Goal: Information Seeking & Learning: Learn about a topic

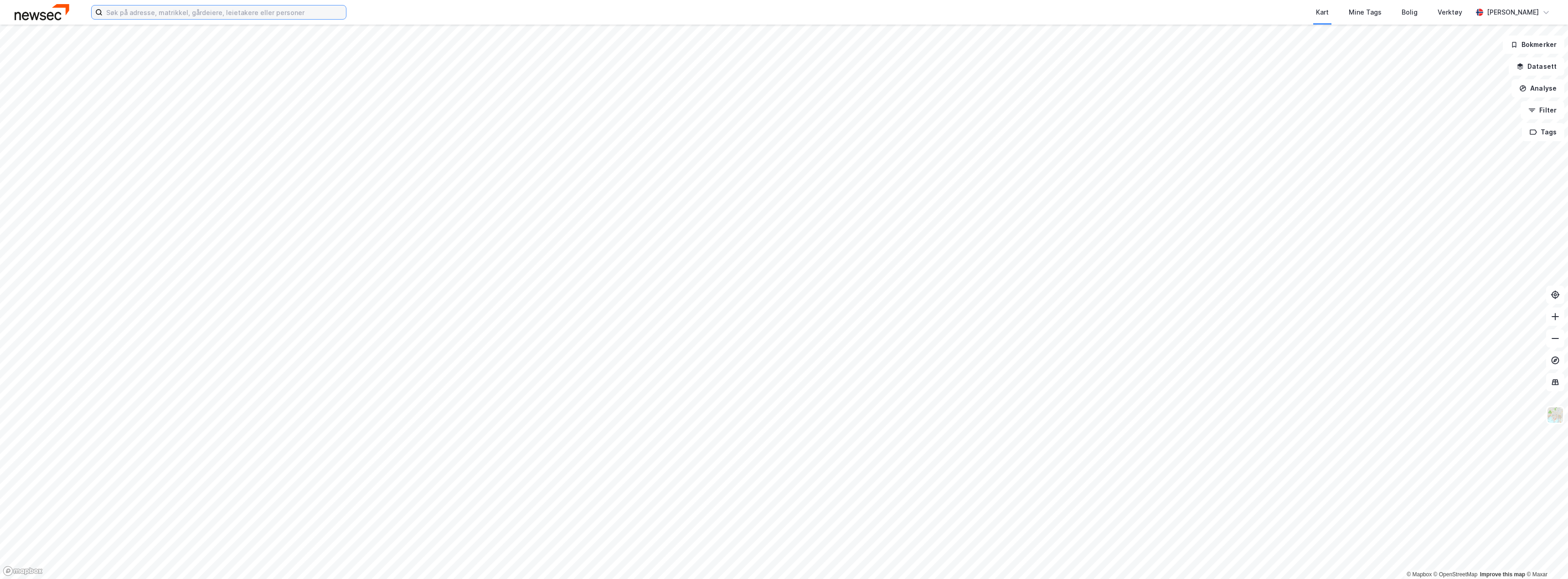
click at [150, 13] on input at bounding box center [224, 12] width 243 height 13
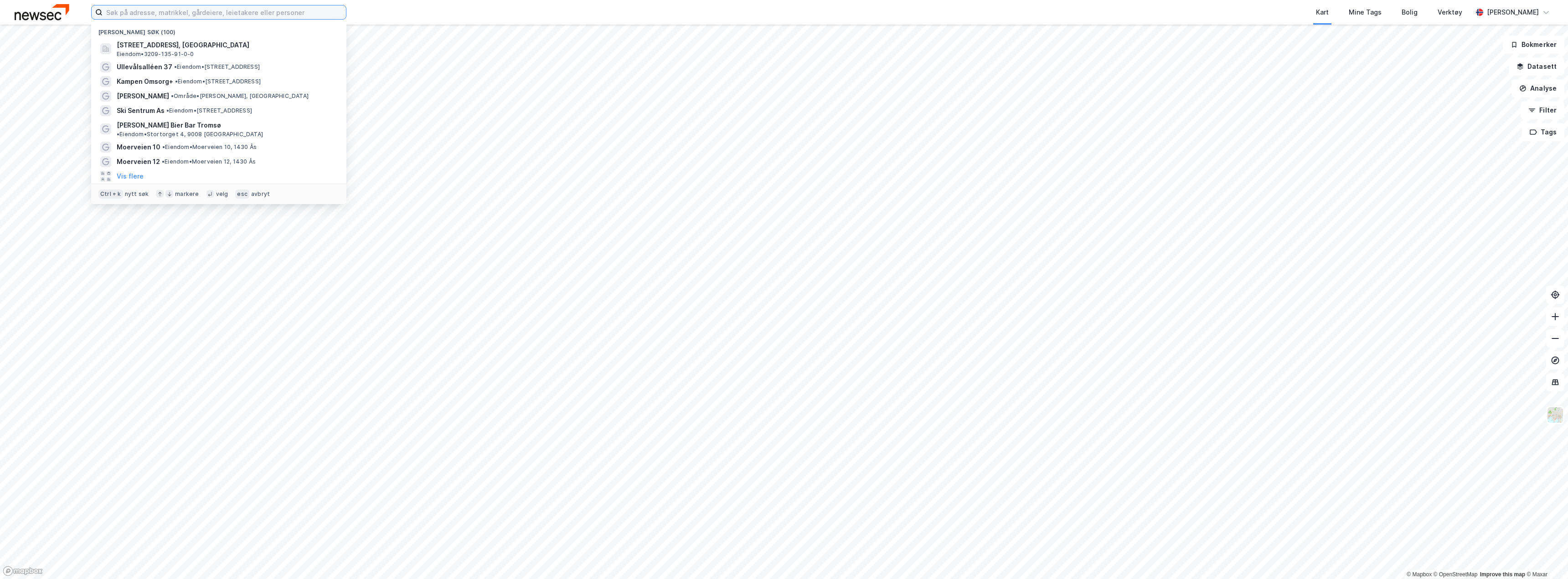
click at [132, 11] on input at bounding box center [224, 12] width 243 height 13
paste input "[STREET_ADDRESS]"
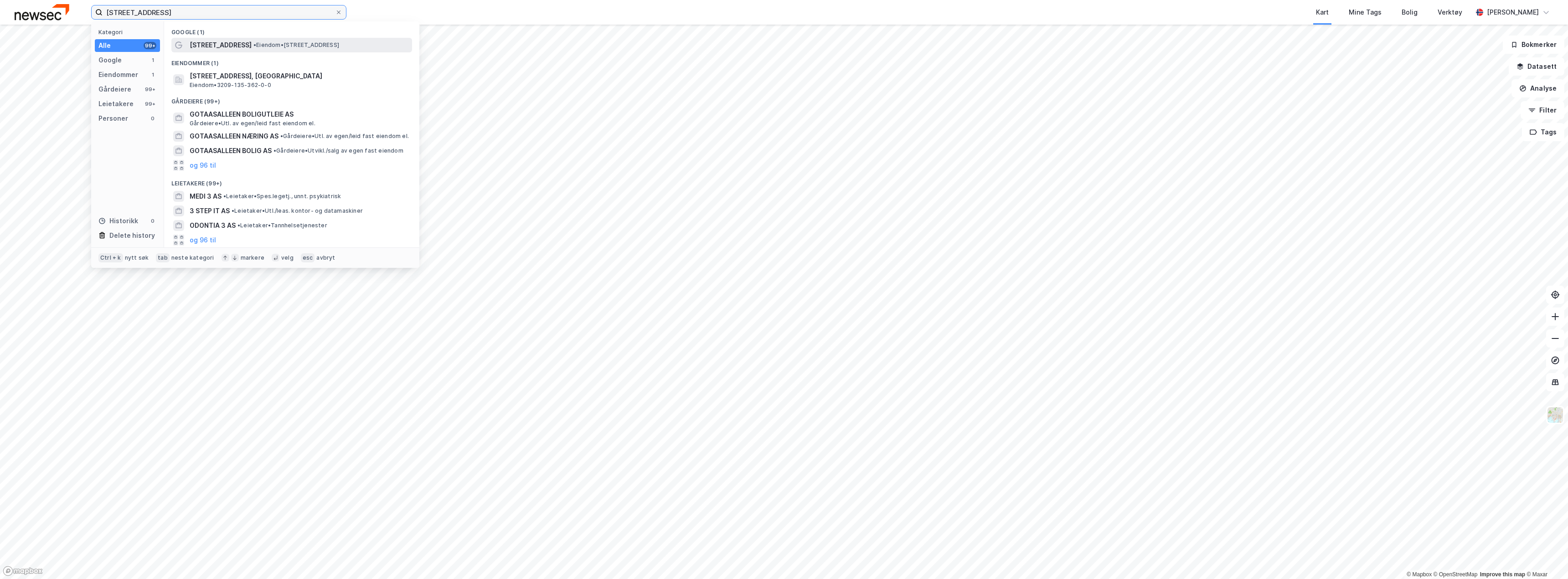
type input "[STREET_ADDRESS]"
click at [223, 43] on span "[STREET_ADDRESS]" at bounding box center [221, 45] width 62 height 11
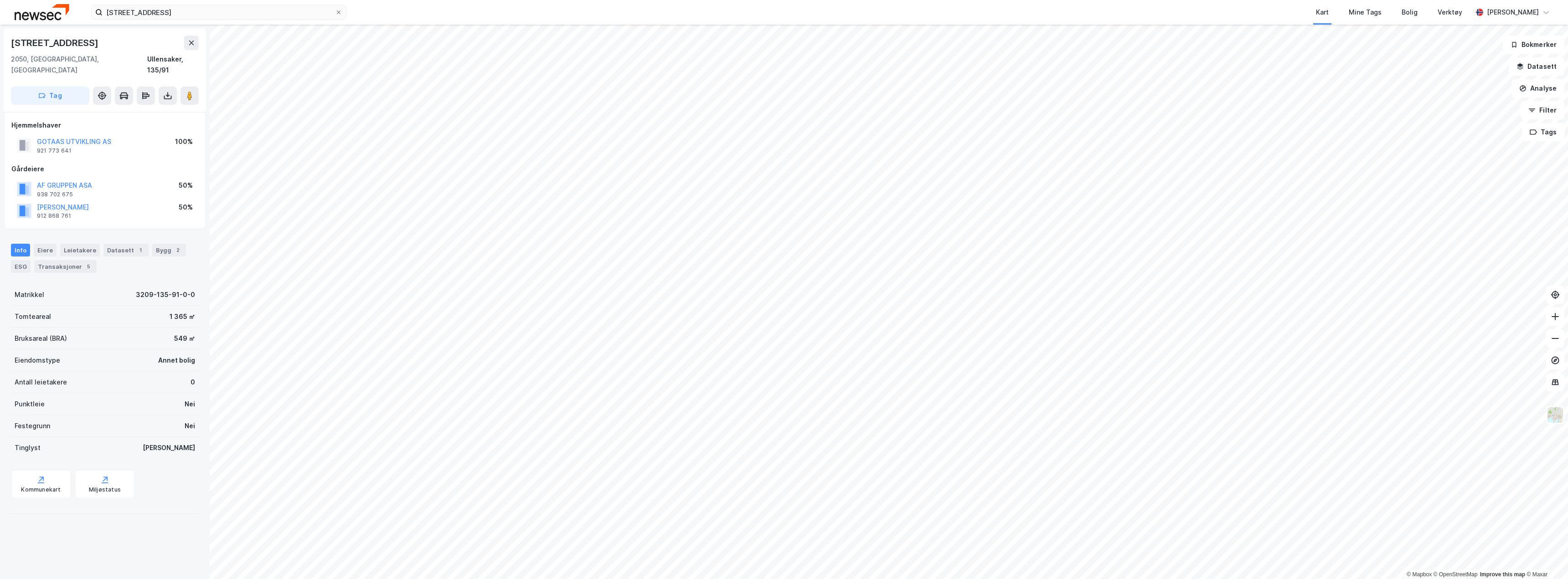
click at [80, 61] on div "2050, [GEOGRAPHIC_DATA], [GEOGRAPHIC_DATA]" at bounding box center [79, 64] width 136 height 22
copy div "[GEOGRAPHIC_DATA]"
